Goal: Navigation & Orientation: Find specific page/section

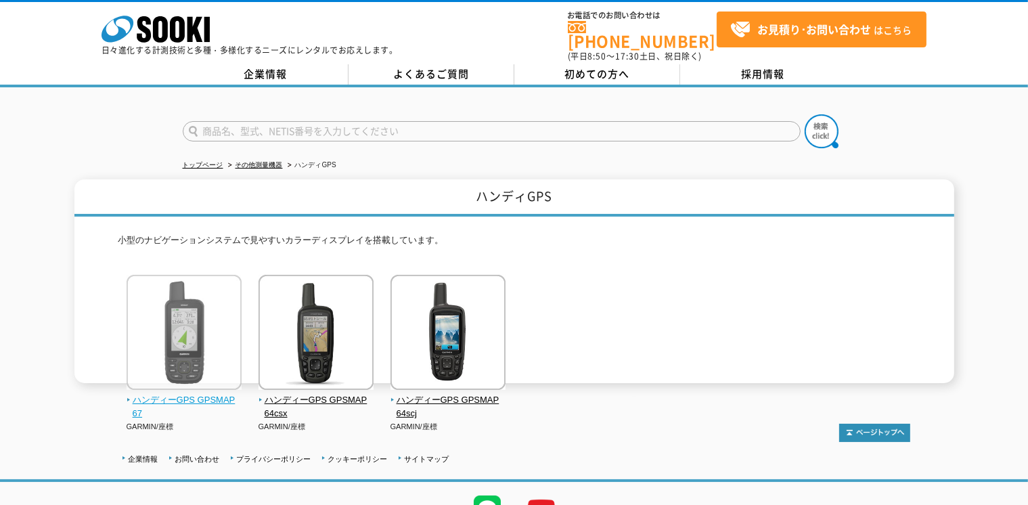
click at [206, 278] on img at bounding box center [184, 334] width 115 height 118
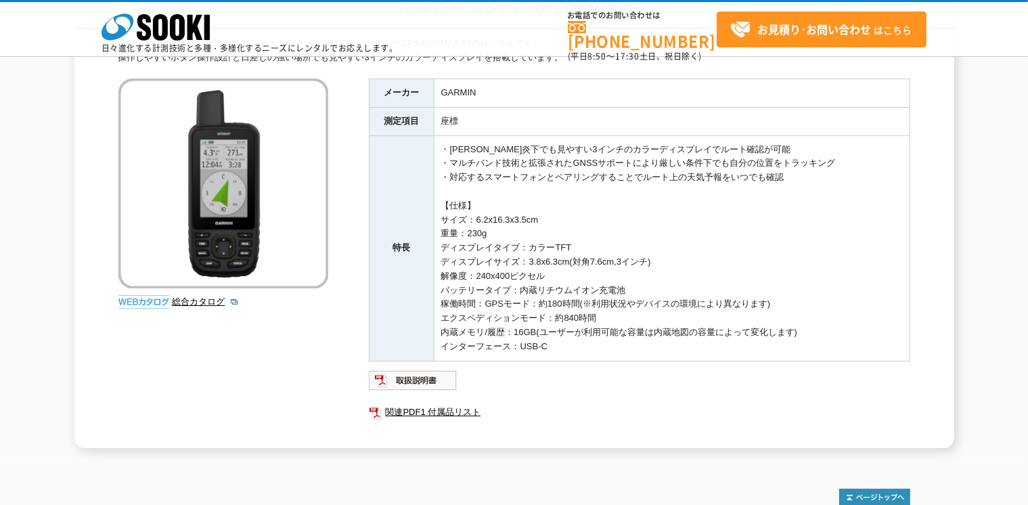
scroll to position [124, 0]
click at [403, 372] on img at bounding box center [413, 380] width 89 height 22
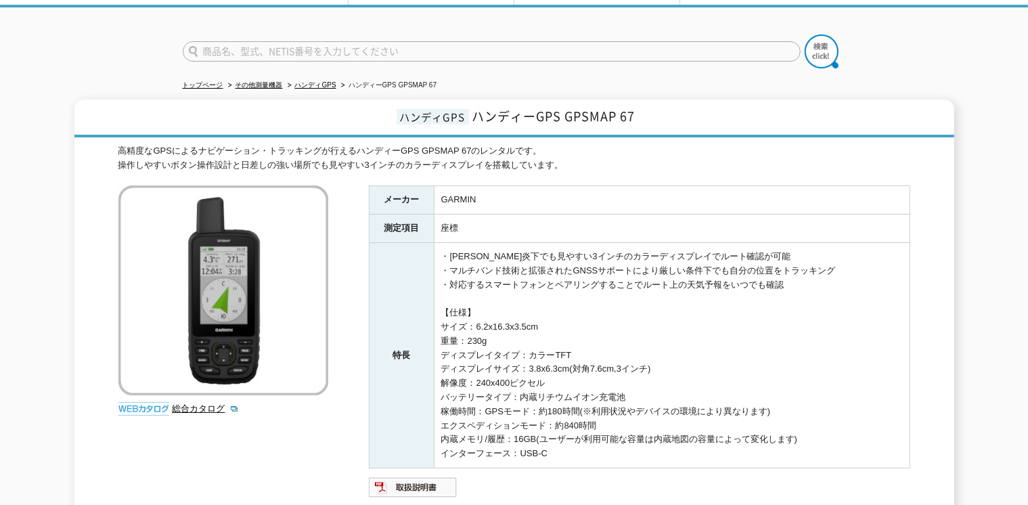
scroll to position [57, 0]
